Goal: Task Accomplishment & Management: Use online tool/utility

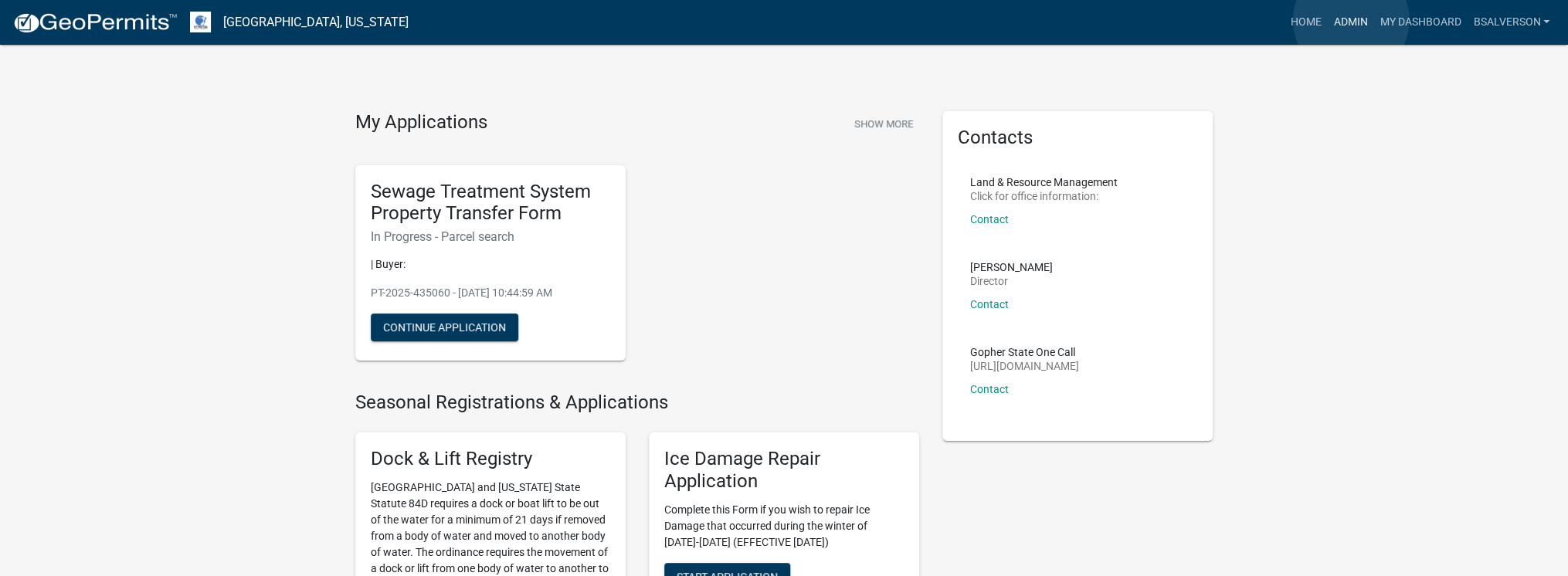
click at [1351, 20] on link "Admin" at bounding box center [1350, 23] width 46 height 30
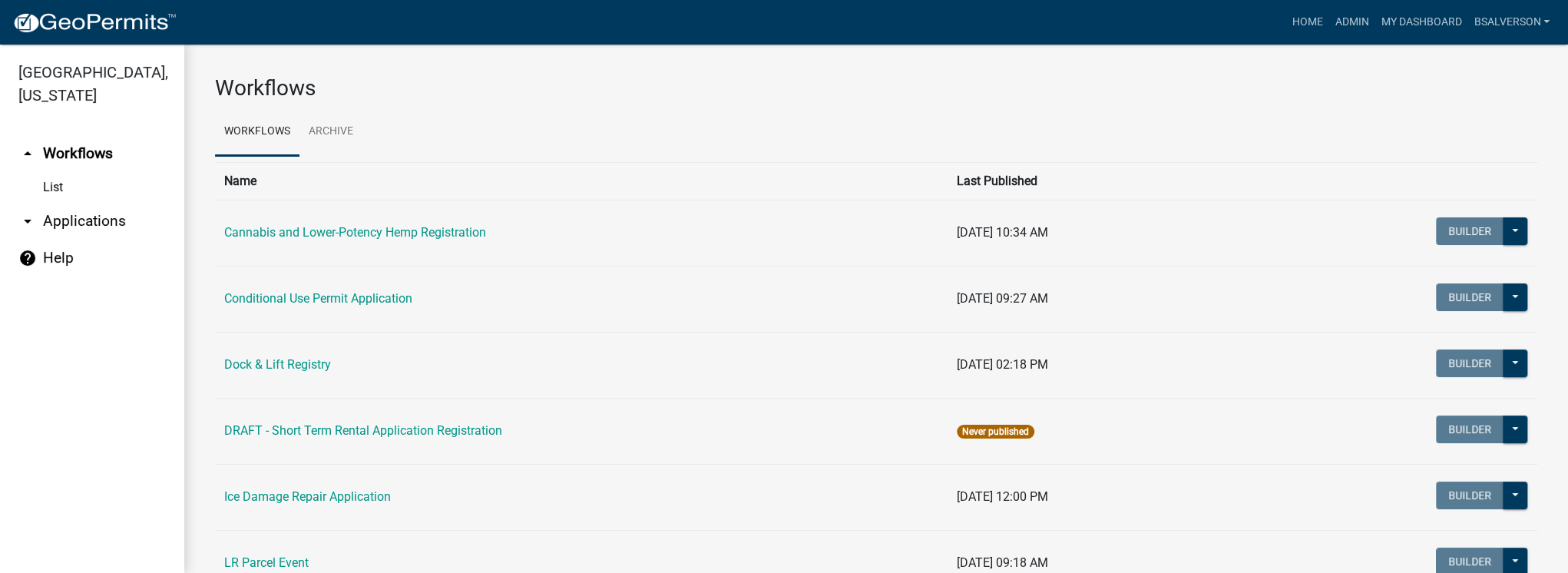
click at [60, 221] on link "arrow_drop_down Applications" at bounding box center [92, 221] width 185 height 37
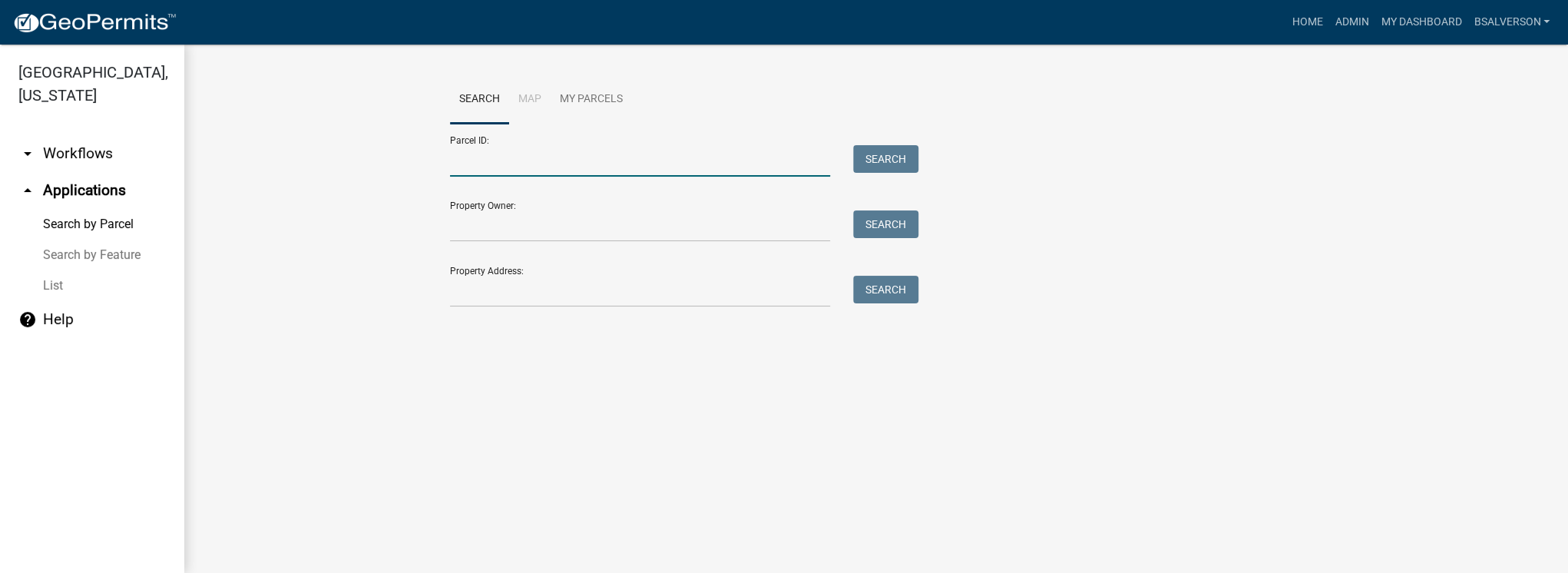
click at [492, 161] on input "Parcel ID:" at bounding box center [640, 161] width 380 height 32
paste input "39000070054001"
type input "39000070054001"
click at [892, 157] on button "Search" at bounding box center [886, 159] width 65 height 28
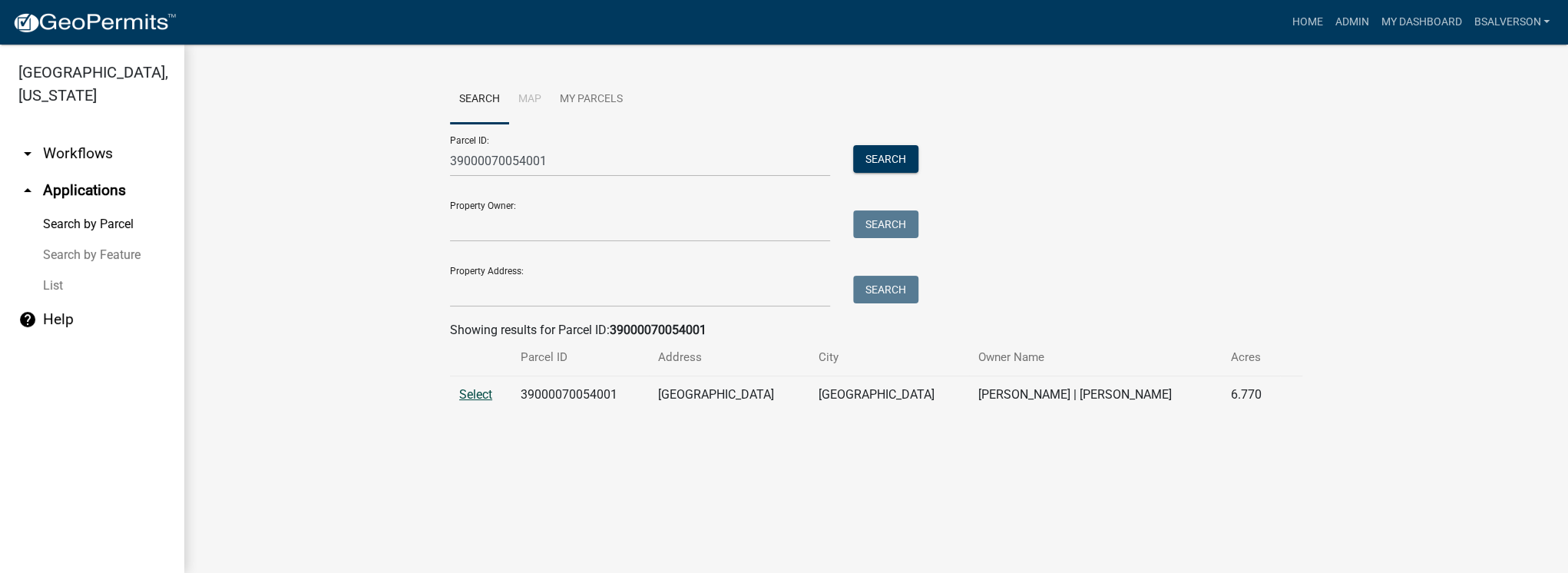
click at [477, 395] on span "Select" at bounding box center [475, 394] width 33 height 15
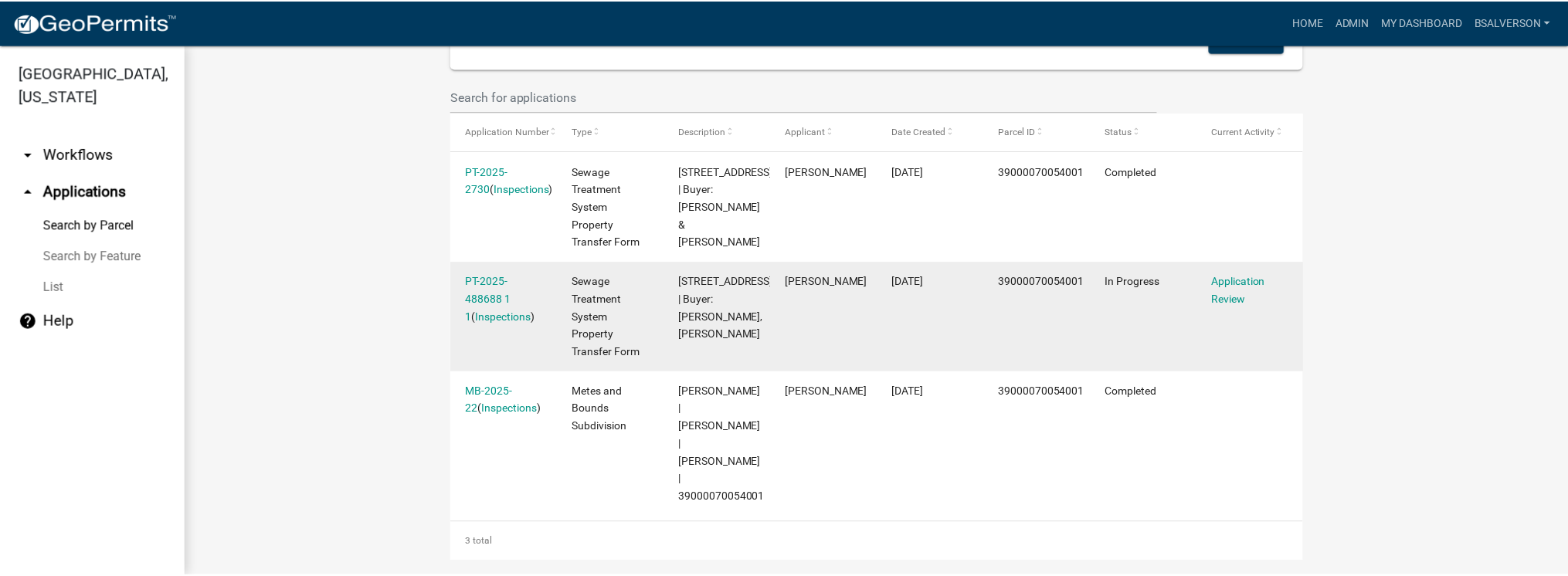
scroll to position [443, 0]
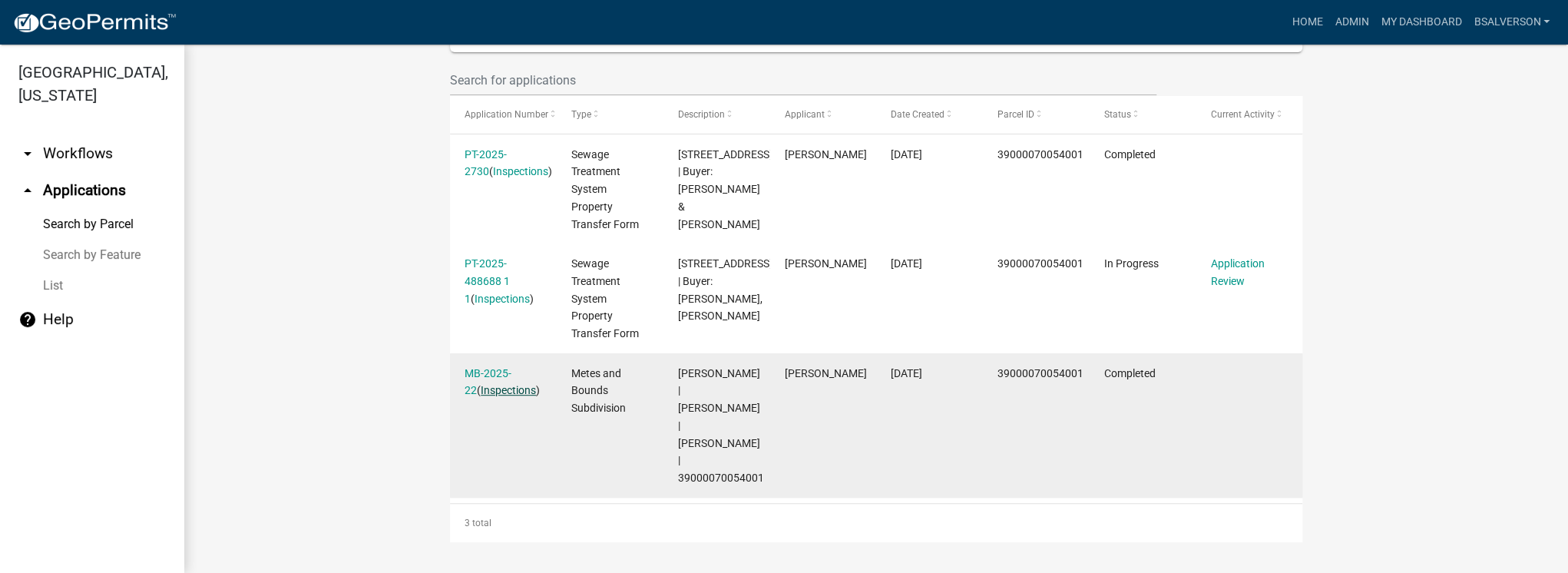
click at [508, 391] on link "Inspections" at bounding box center [508, 390] width 55 height 12
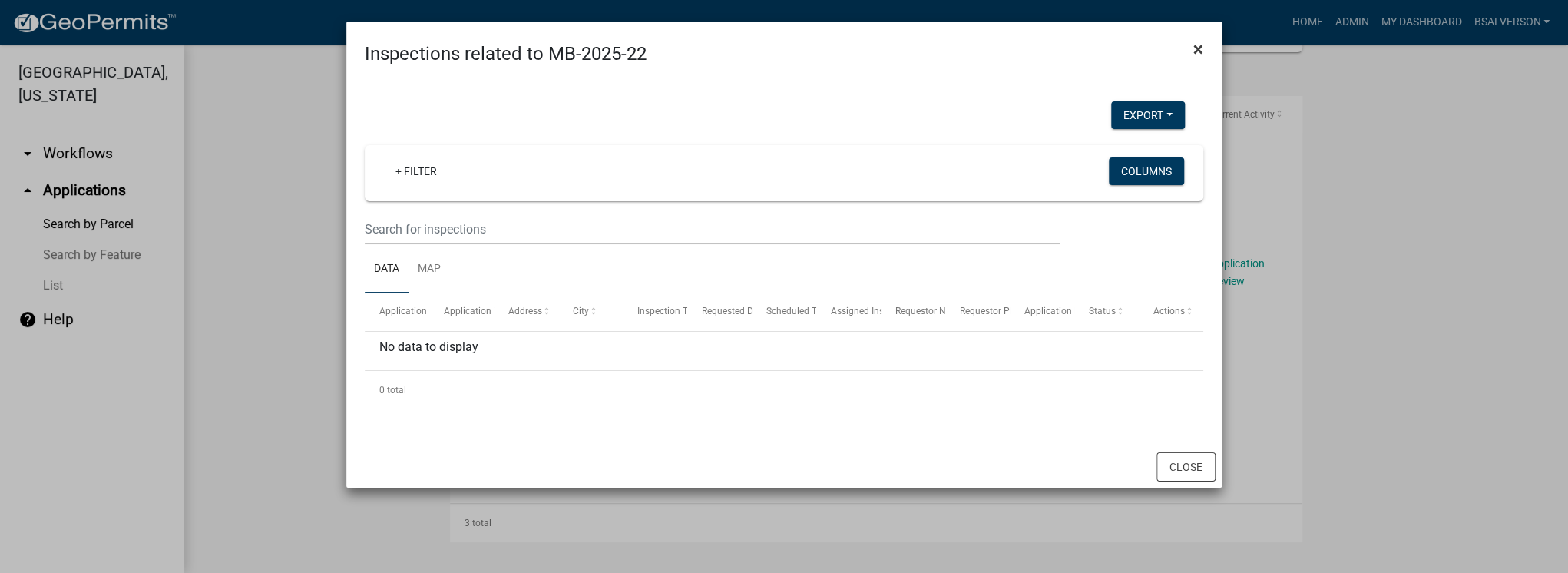
click at [1204, 48] on button "×" at bounding box center [1198, 49] width 35 height 43
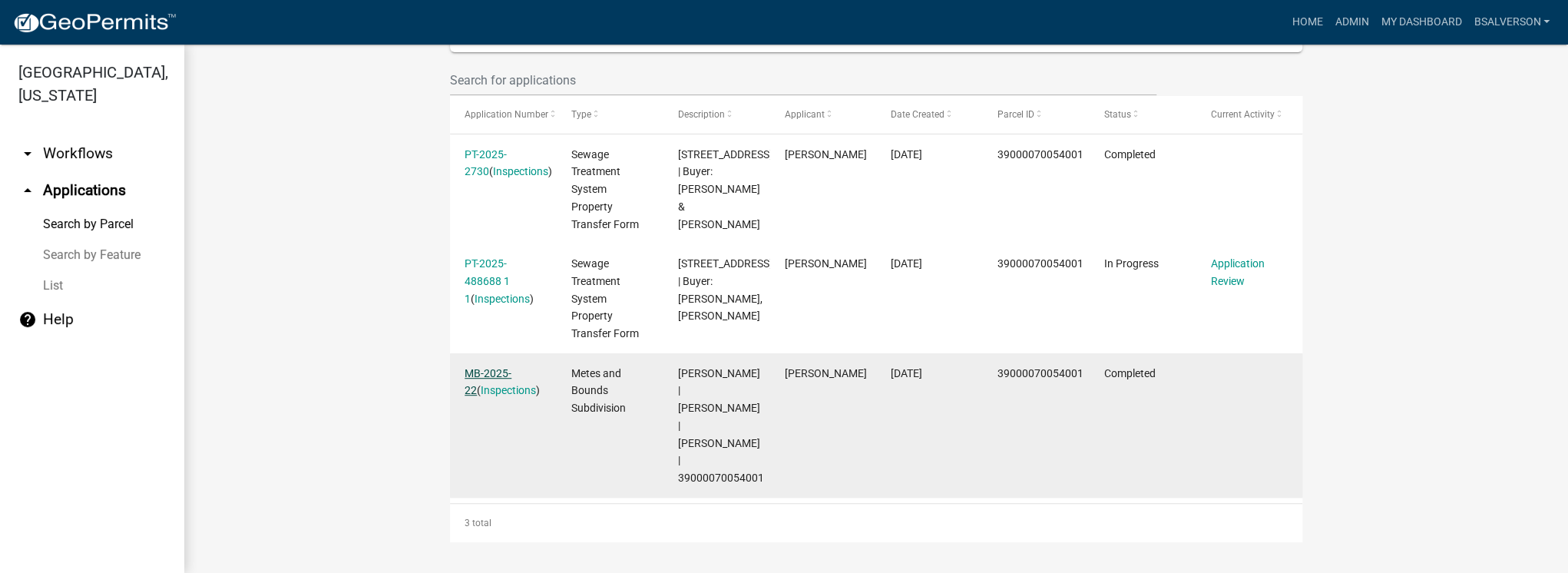
click at [490, 371] on link "MB-2025-22" at bounding box center [488, 381] width 47 height 30
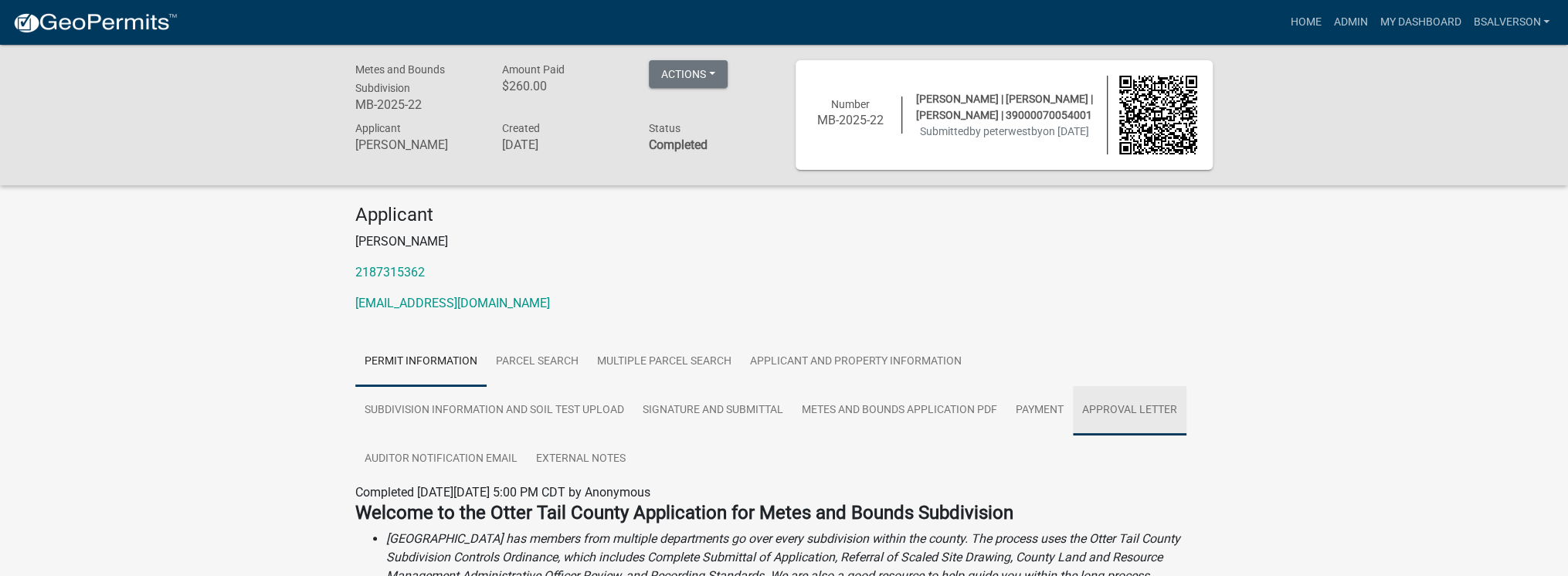
click at [1139, 408] on link "Approval Letter" at bounding box center [1130, 410] width 114 height 49
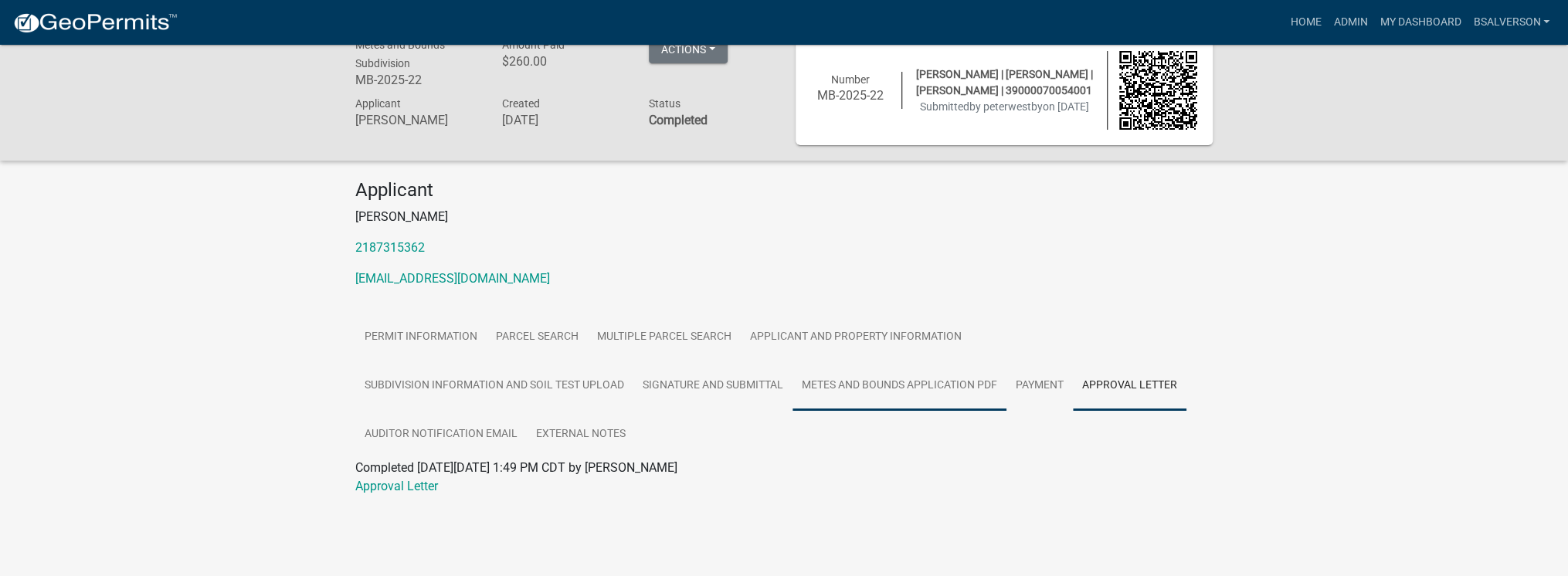
scroll to position [44, 0]
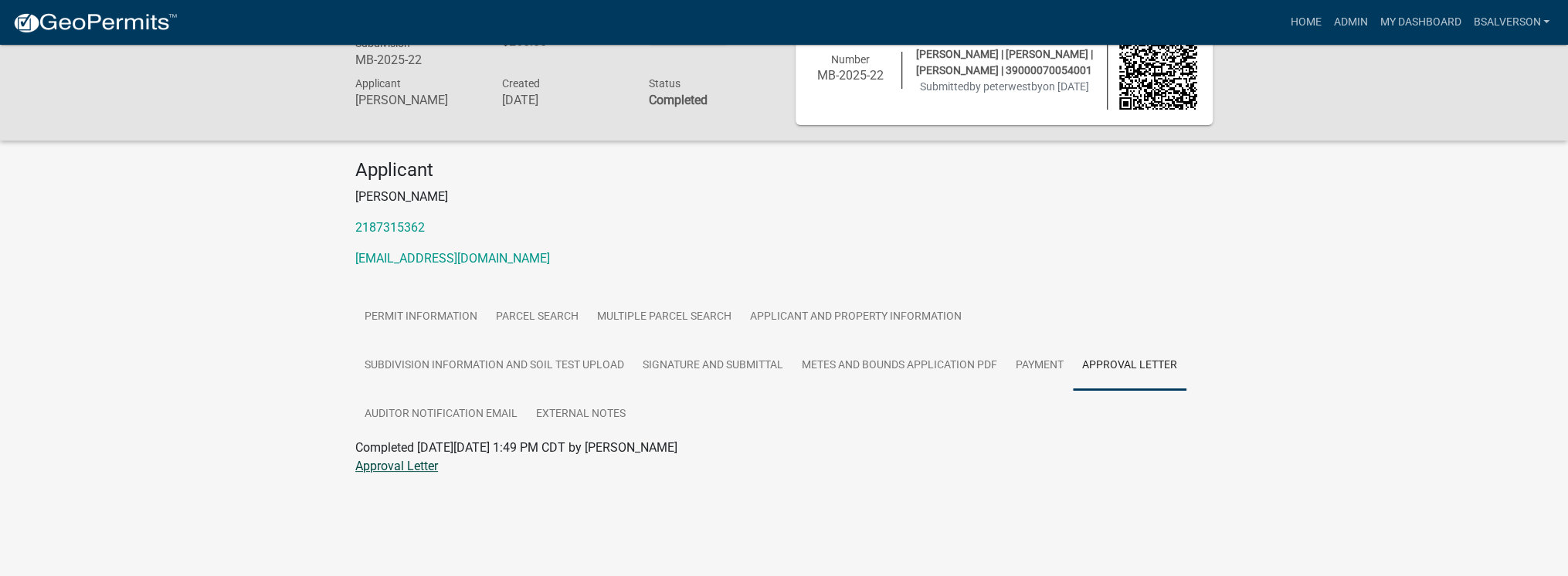
click at [417, 465] on link "Approval Letter" at bounding box center [396, 465] width 83 height 15
